Goal: Task Accomplishment & Management: Use online tool/utility

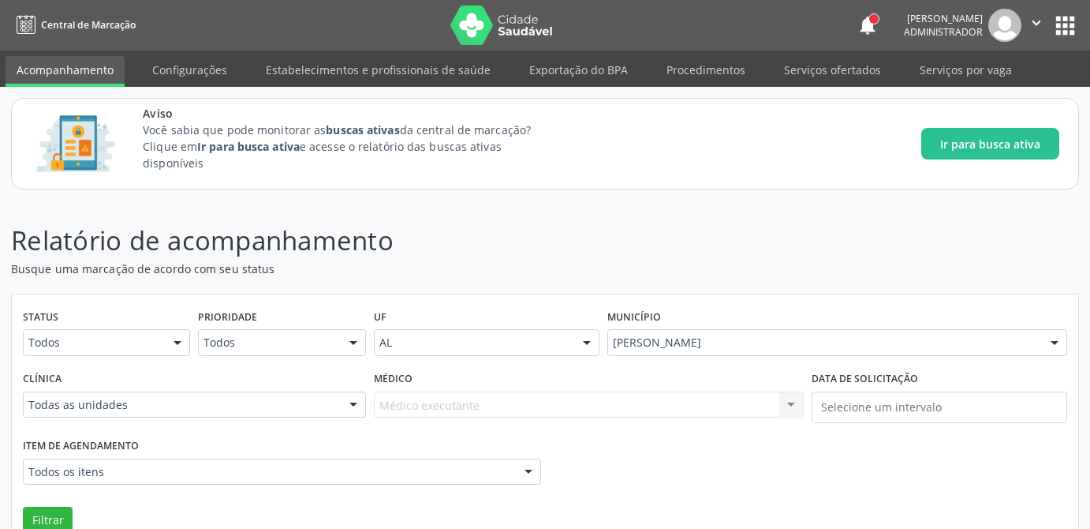
scroll to position [122, 0]
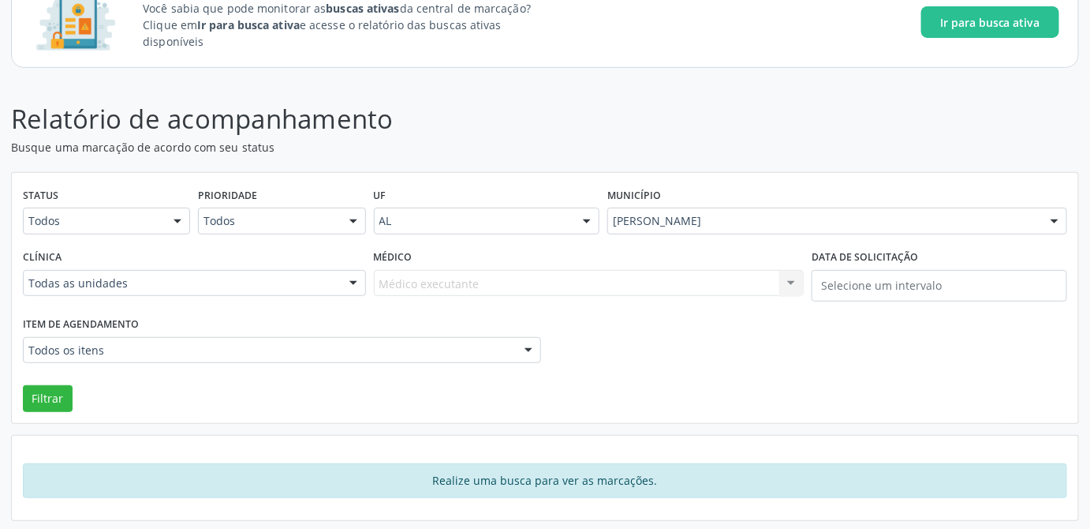
click at [180, 223] on div at bounding box center [178, 221] width 24 height 27
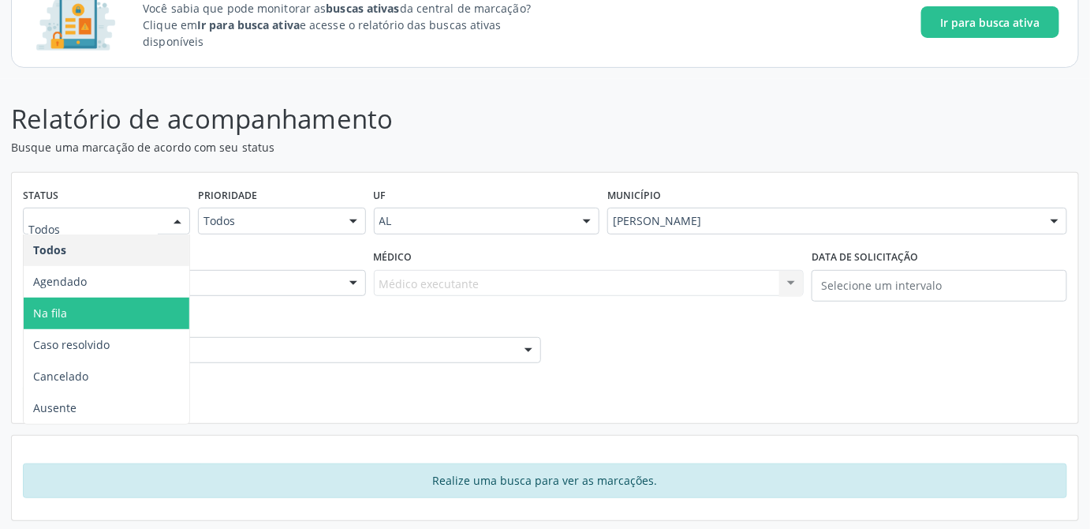
click at [84, 313] on span "Na fila" at bounding box center [107, 313] width 166 height 32
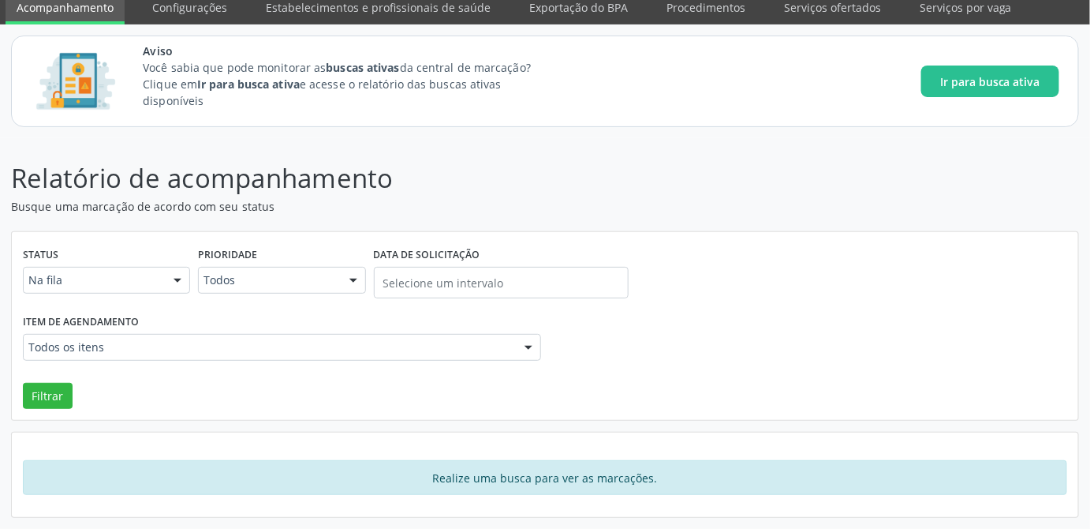
scroll to position [59, 0]
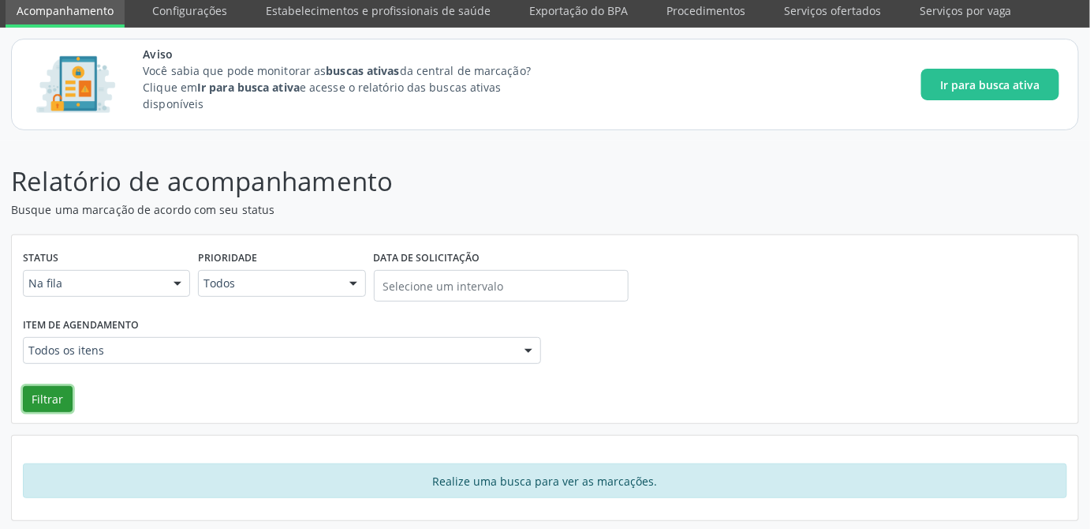
click at [38, 395] on button "Filtrar" at bounding box center [48, 399] width 50 height 27
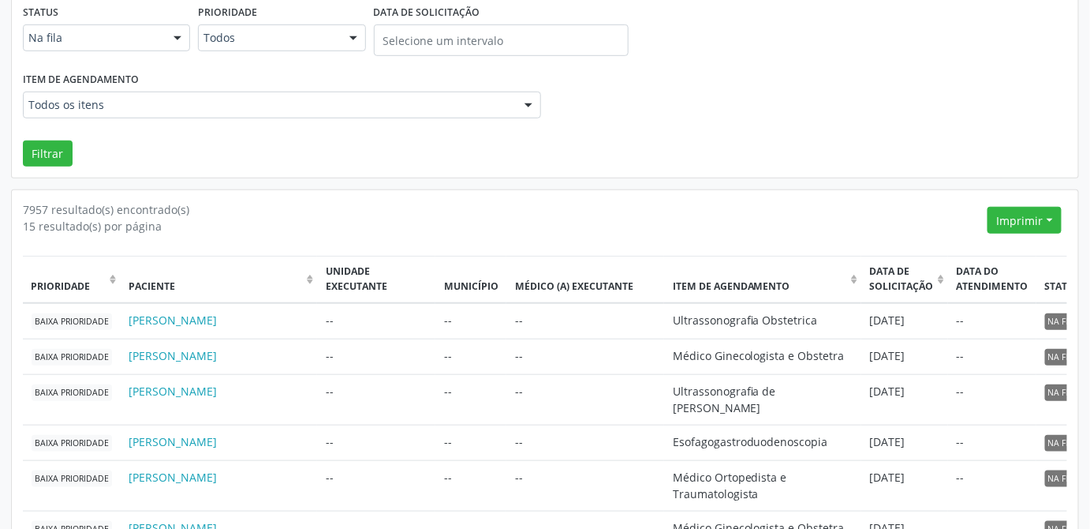
scroll to position [161, 0]
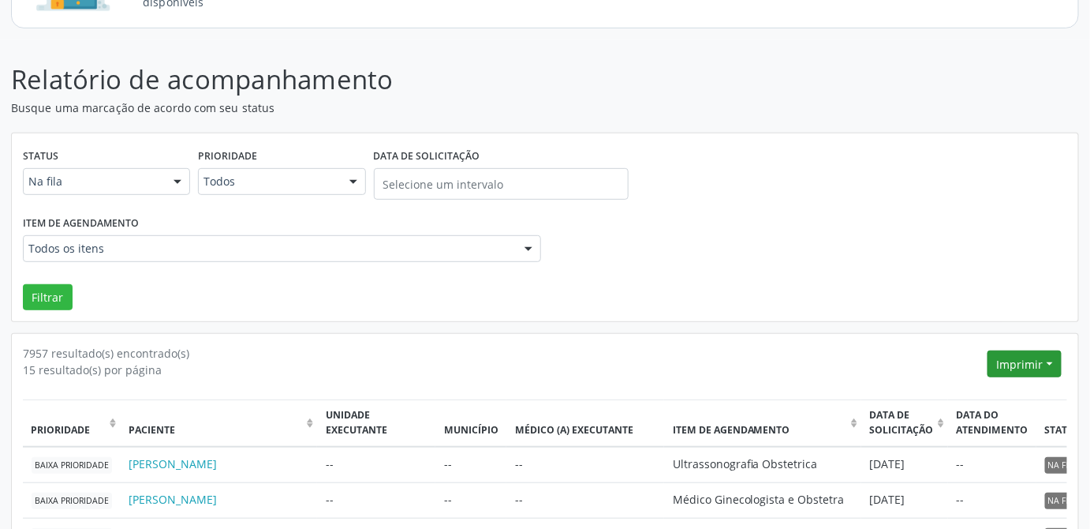
click at [1028, 365] on button "Imprimir" at bounding box center [1025, 363] width 74 height 27
click at [966, 416] on link "CSV" at bounding box center [994, 419] width 137 height 22
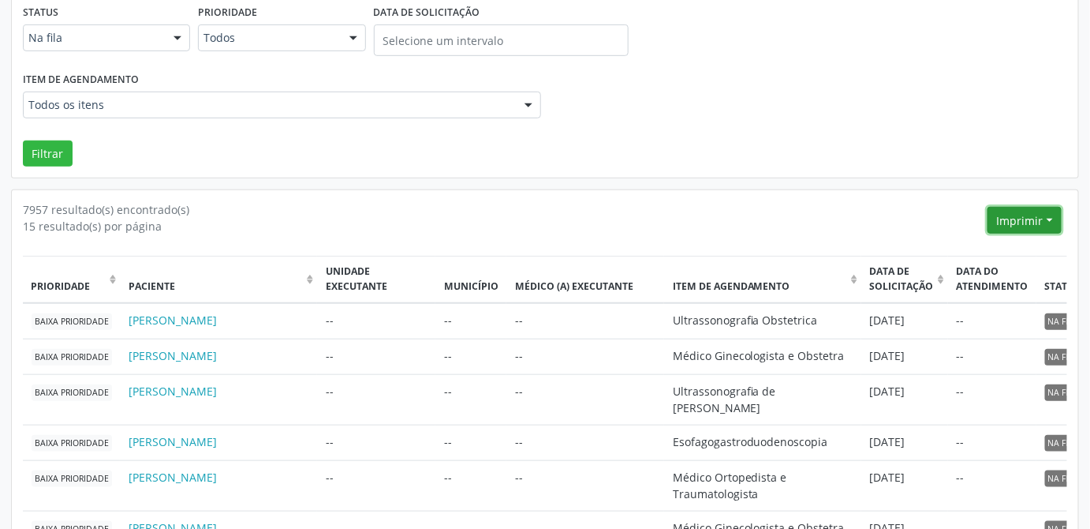
scroll to position [376, 0]
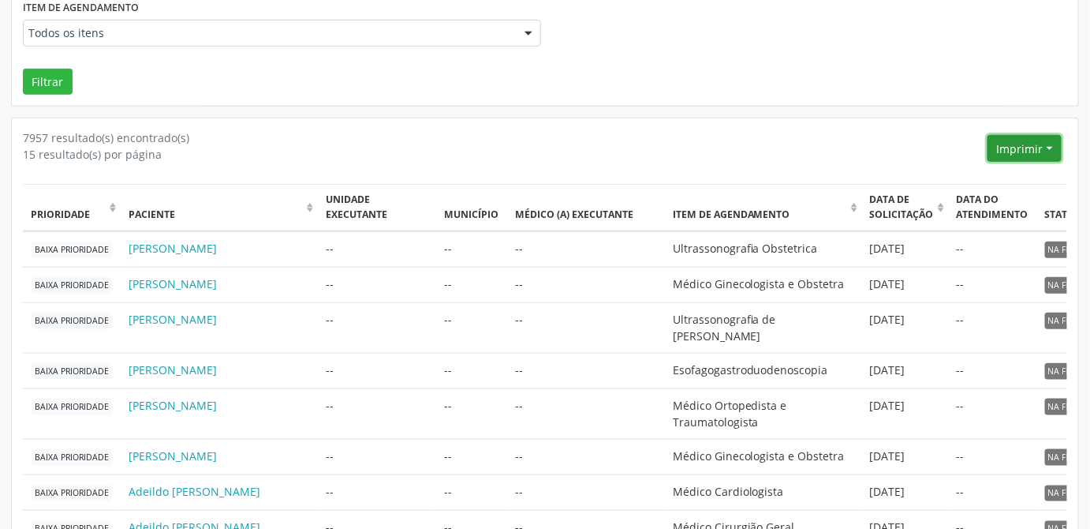
click at [1025, 151] on button "Imprimir" at bounding box center [1025, 148] width 74 height 27
click at [986, 174] on link "PDF" at bounding box center [994, 181] width 137 height 22
click at [1030, 145] on button "Imprimir" at bounding box center [1025, 148] width 74 height 27
click at [1024, 222] on link "CSV Individualizado" at bounding box center [994, 226] width 137 height 22
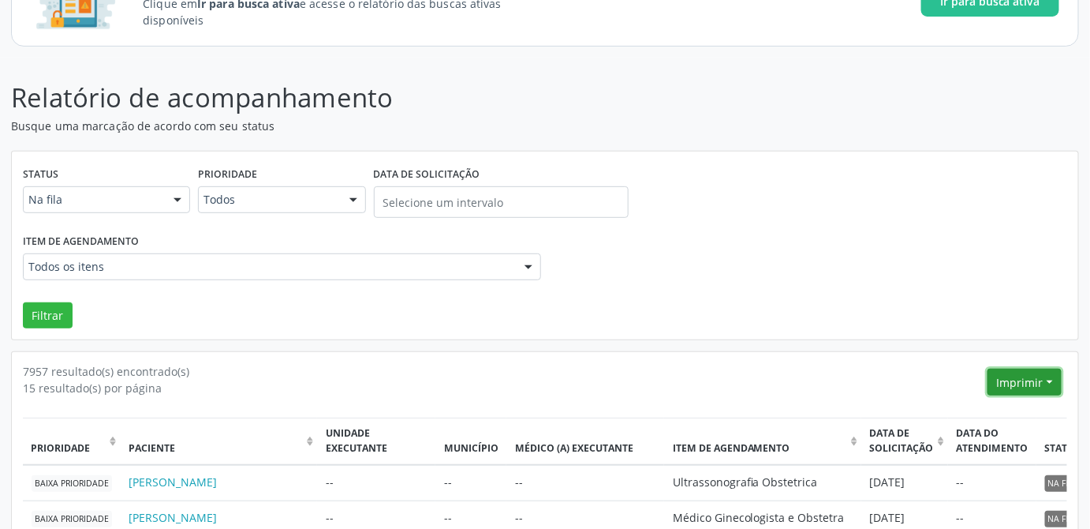
scroll to position [215, 0]
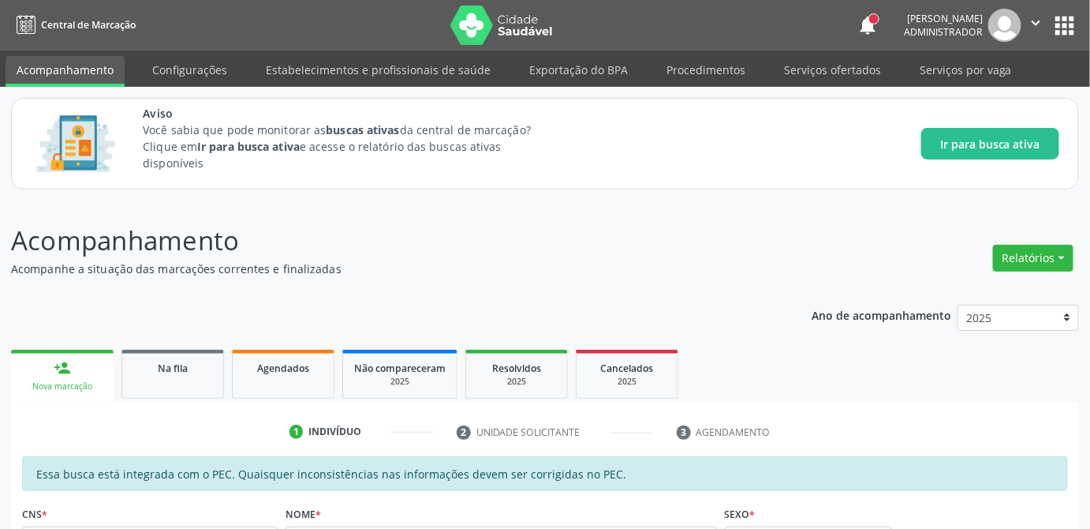
click at [827, 390] on ul "person_add Nova marcação Na fila Agendados Não compareceram 2025 Resolvidos 202…" at bounding box center [545, 374] width 1068 height 57
click at [202, 72] on link "Configurações" at bounding box center [189, 70] width 97 height 28
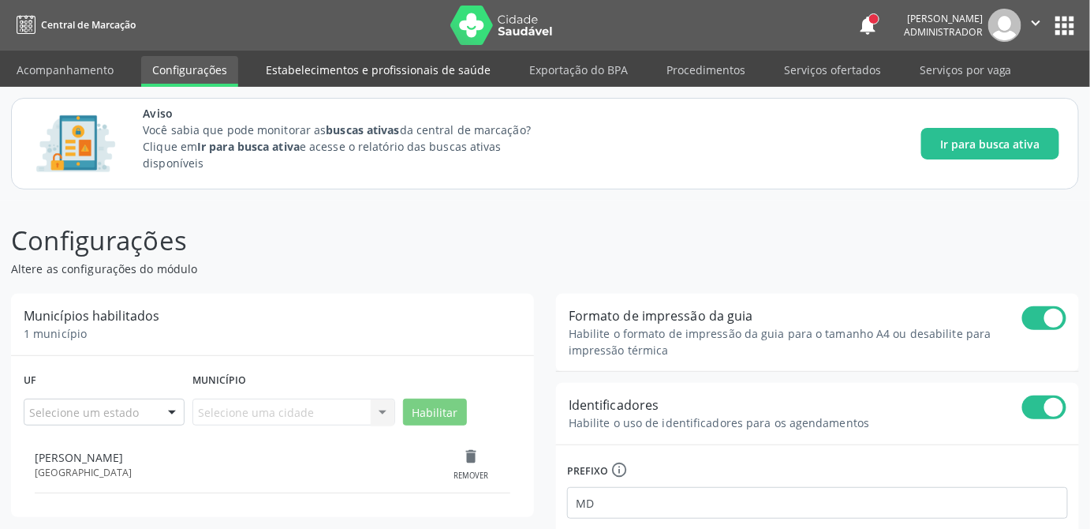
click at [321, 76] on link "Estabelecimentos e profissionais de saúde" at bounding box center [378, 70] width 247 height 28
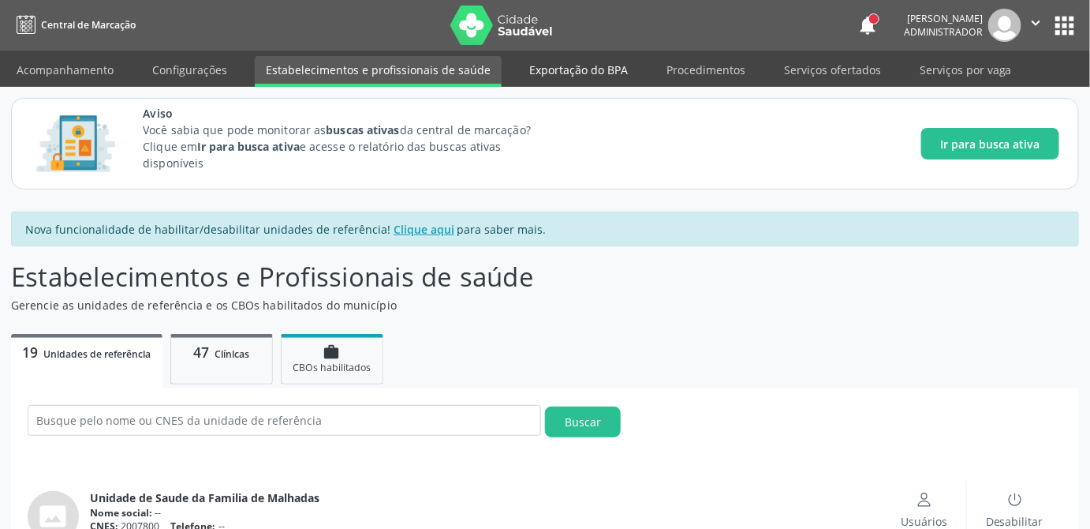
click at [555, 71] on link "Exportação do BPA" at bounding box center [578, 70] width 121 height 28
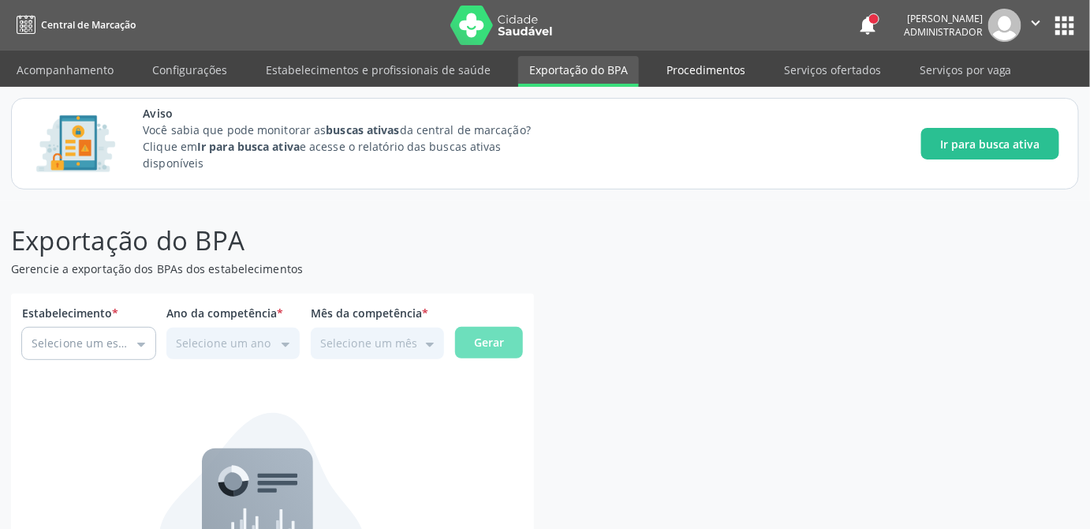
click at [688, 72] on link "Procedimentos" at bounding box center [706, 70] width 101 height 28
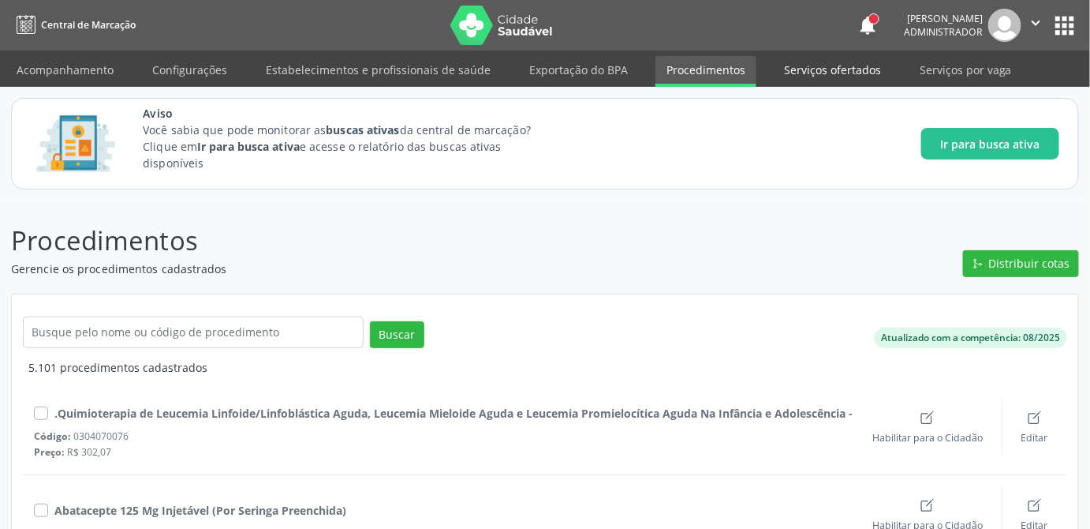
click at [821, 75] on link "Serviços ofertados" at bounding box center [832, 70] width 119 height 28
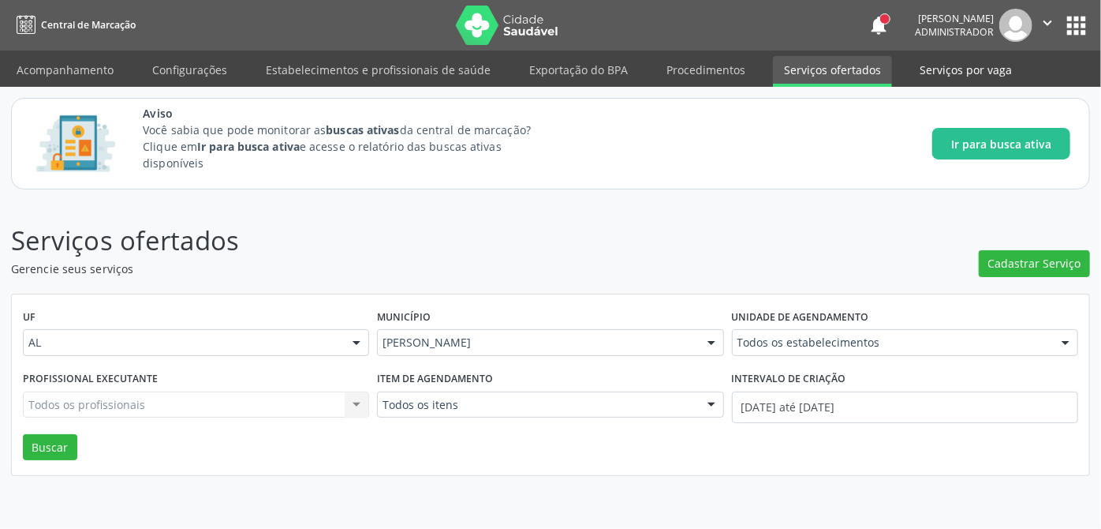
click at [963, 82] on link "Serviços por vaga" at bounding box center [966, 70] width 114 height 28
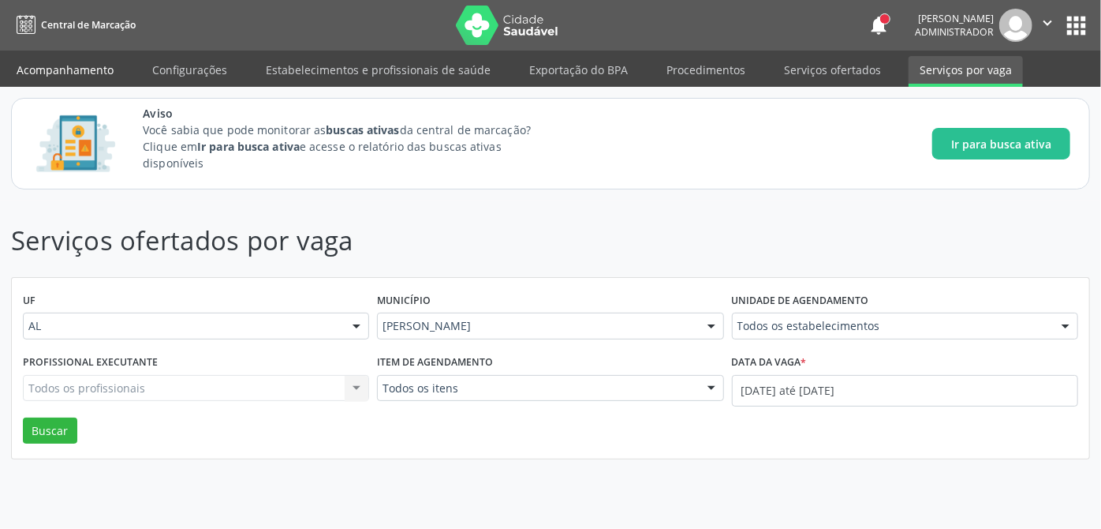
click at [35, 65] on link "Acompanhamento" at bounding box center [65, 70] width 119 height 28
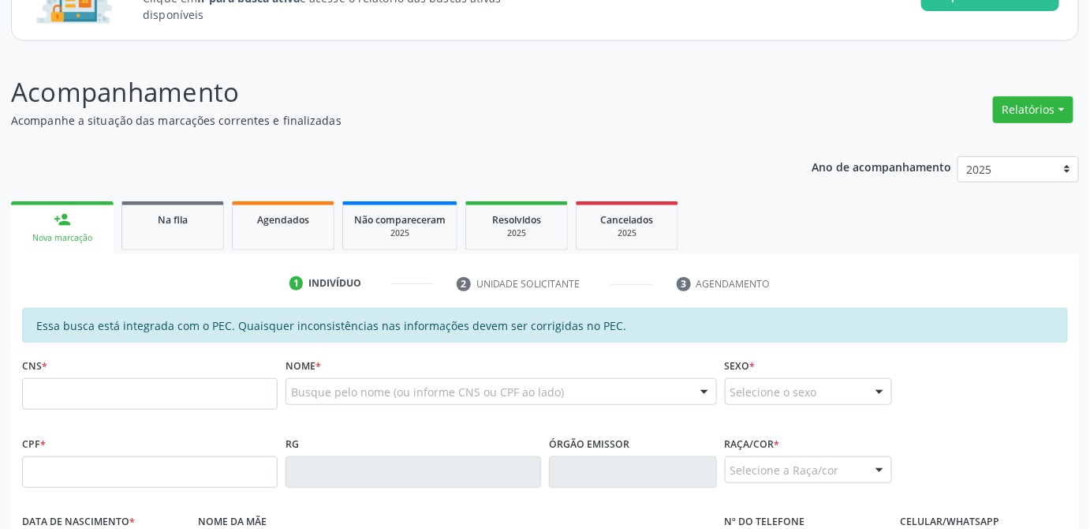
scroll to position [155, 0]
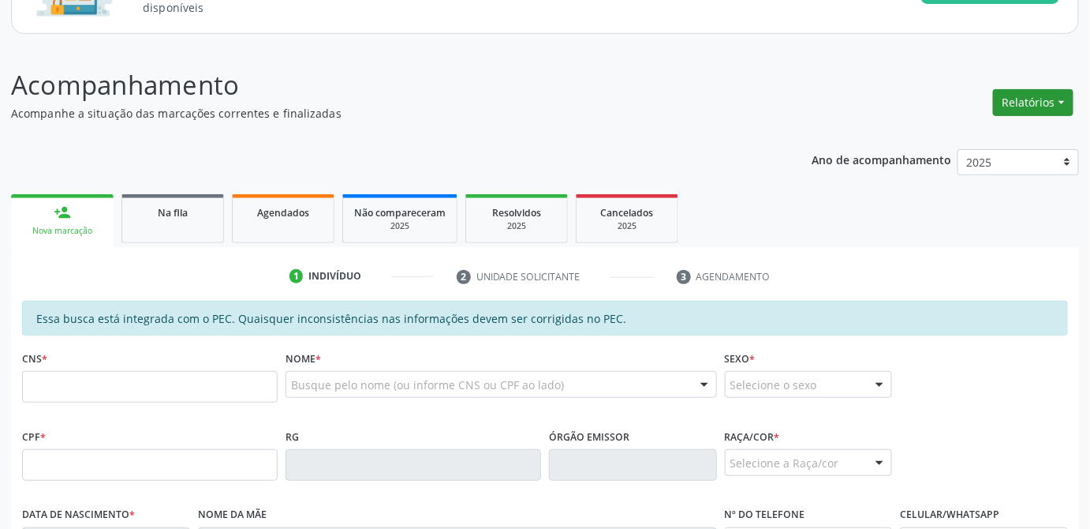
click at [1039, 101] on button "Relatórios" at bounding box center [1033, 102] width 80 height 27
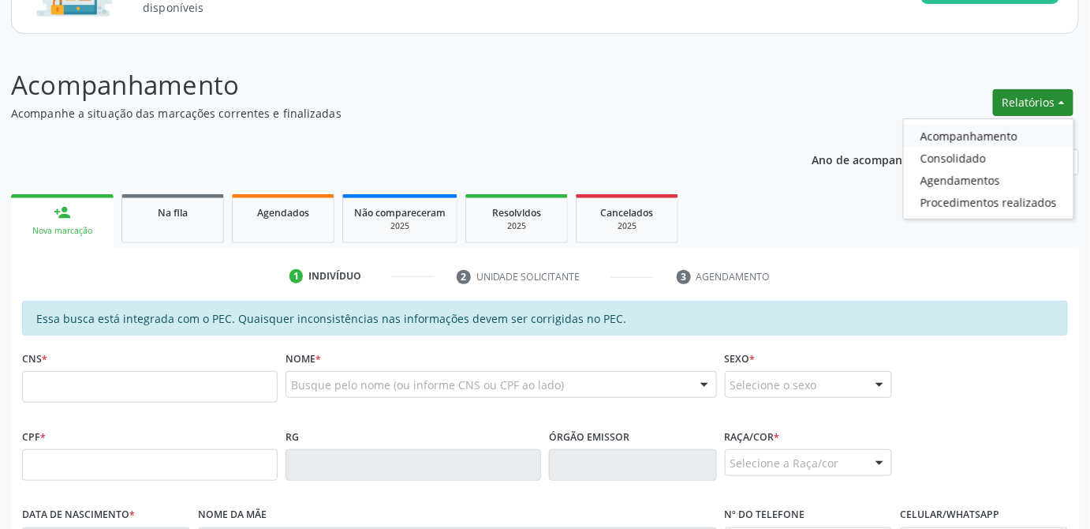
click at [955, 139] on link "Acompanhamento" at bounding box center [989, 136] width 170 height 22
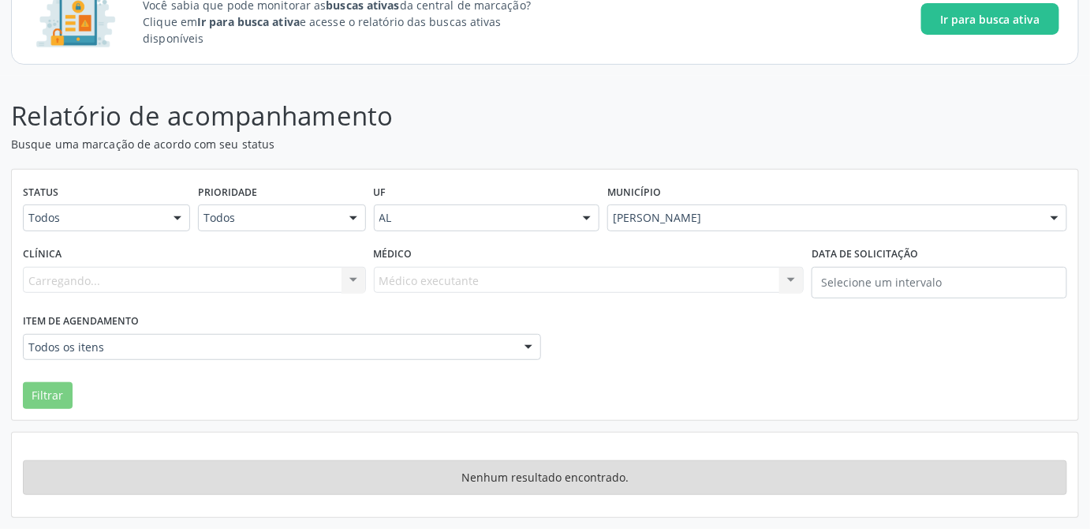
scroll to position [122, 0]
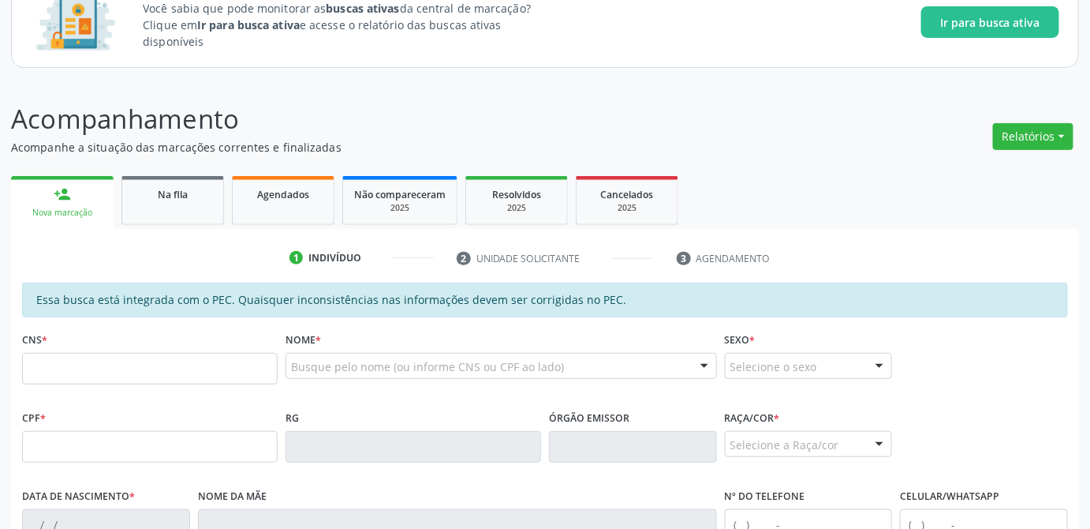
scroll to position [155, 0]
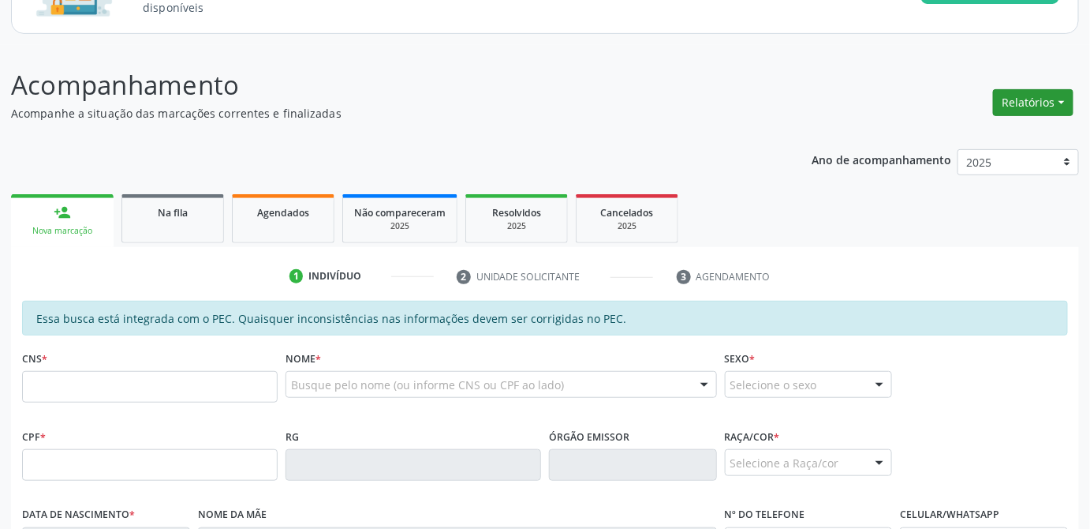
click at [1052, 107] on button "Relatórios" at bounding box center [1033, 102] width 80 height 27
click at [970, 154] on link "Consolidado" at bounding box center [989, 158] width 170 height 22
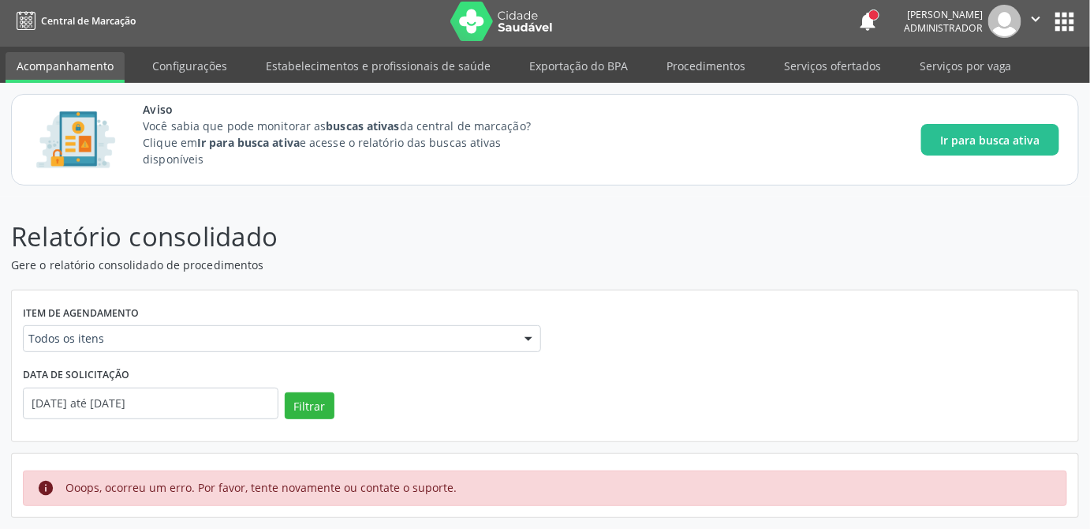
scroll to position [1, 0]
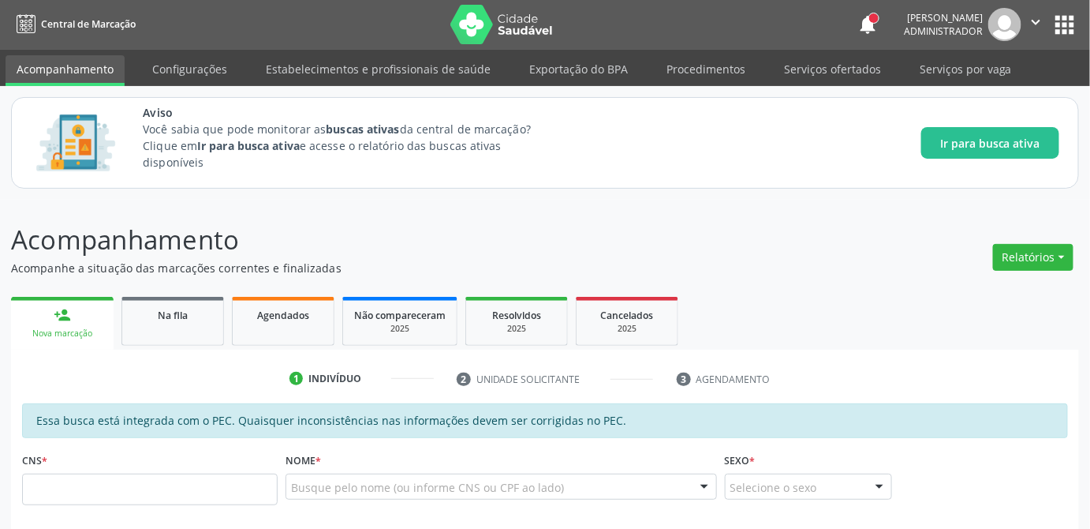
scroll to position [155, 0]
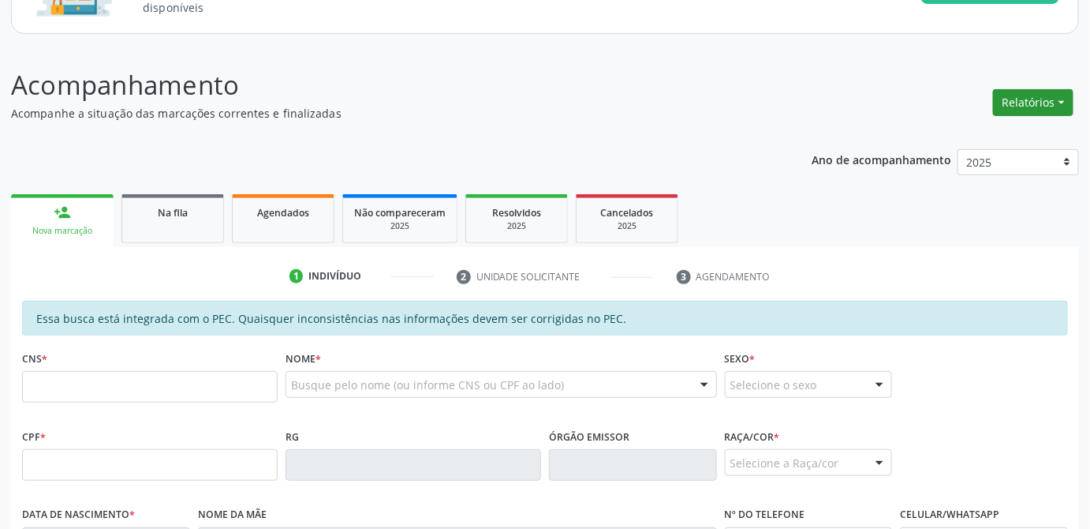
click at [1029, 103] on button "Relatórios" at bounding box center [1033, 102] width 80 height 27
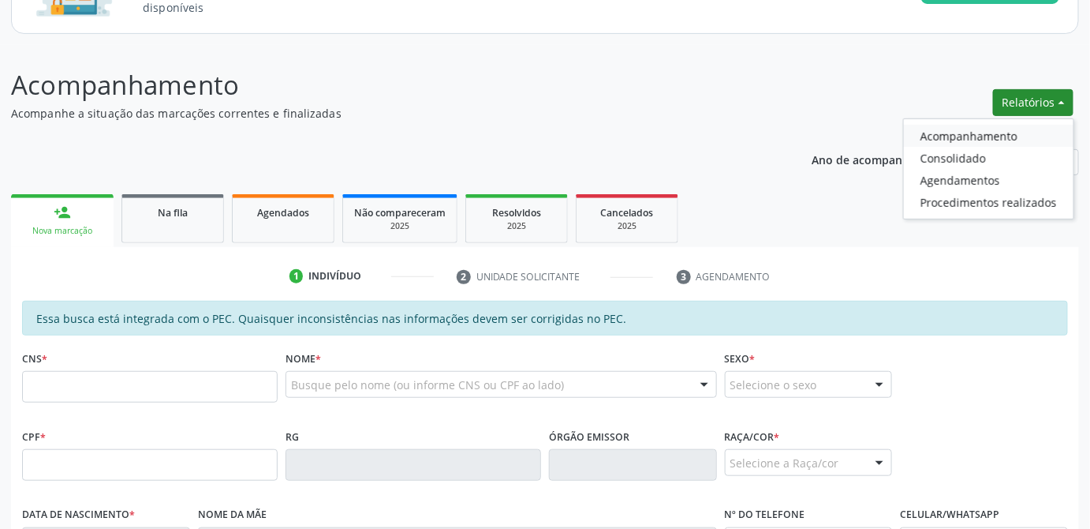
click at [964, 133] on link "Acompanhamento" at bounding box center [989, 136] width 170 height 22
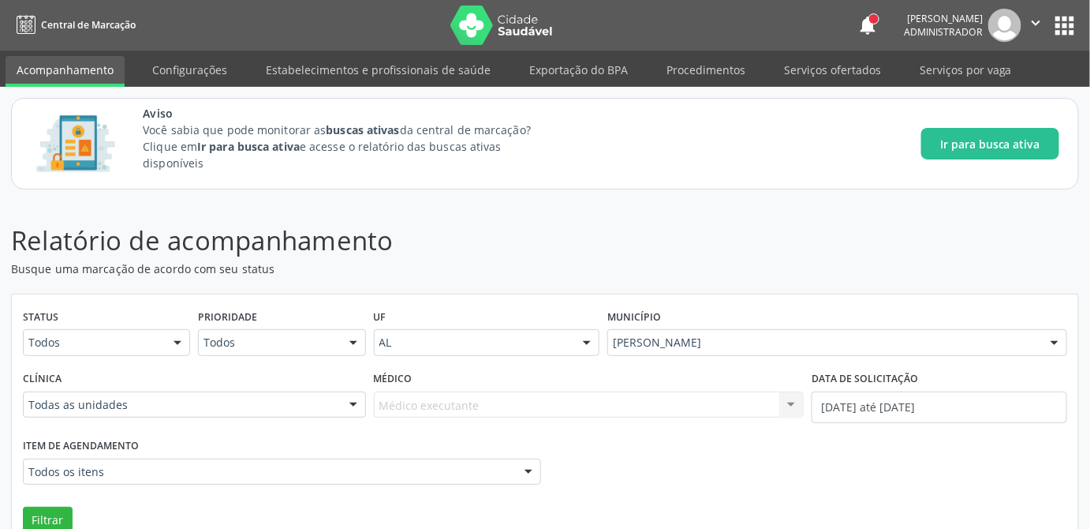
click at [1040, 249] on header "Relatório de acompanhamento Busque uma marcação de acordo com seu status" at bounding box center [545, 249] width 1068 height 56
click at [828, 245] on header "Relatório de acompanhamento Busque uma marcação de acordo com seu status" at bounding box center [545, 249] width 1068 height 56
